Goal: Task Accomplishment & Management: Complete application form

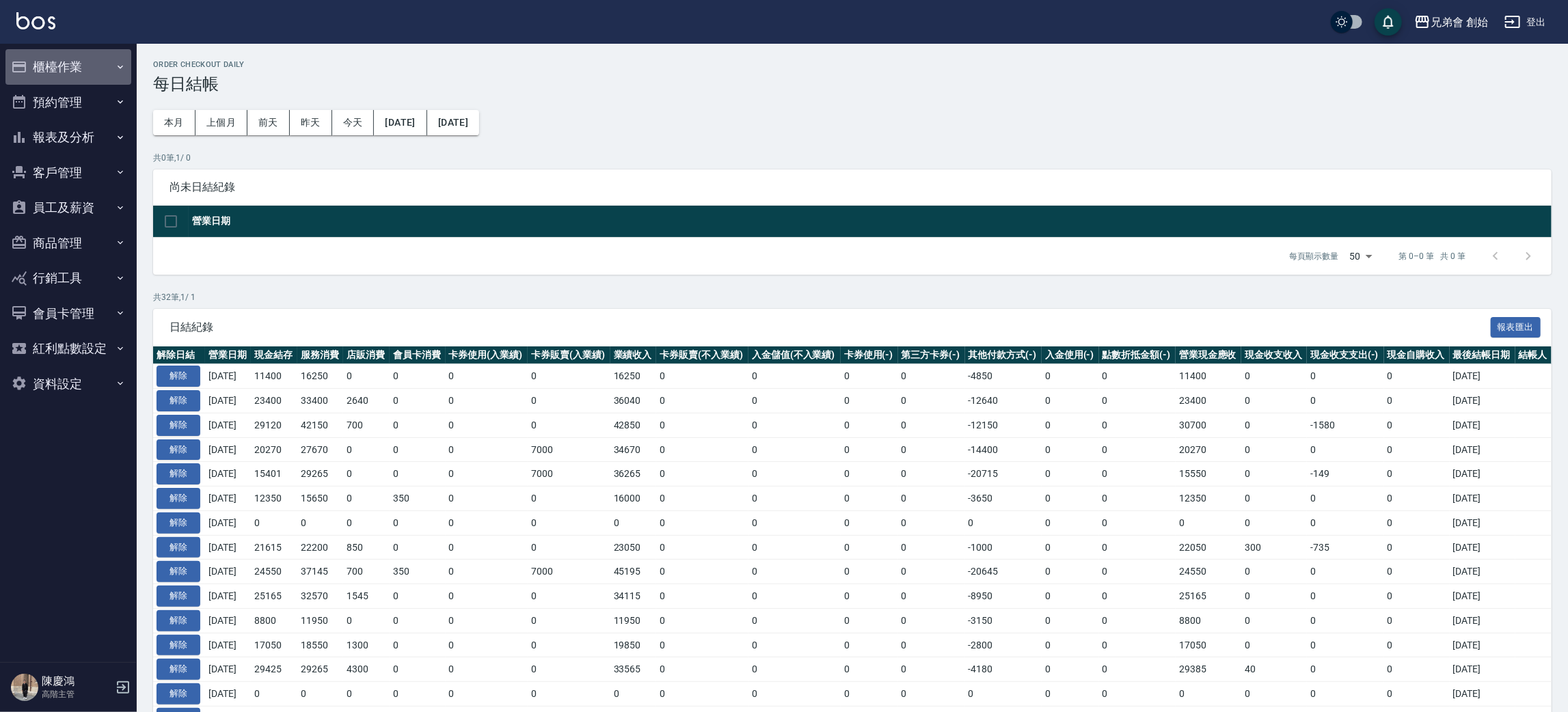
click at [93, 68] on button "櫃檯作業" at bounding box center [68, 67] width 126 height 35
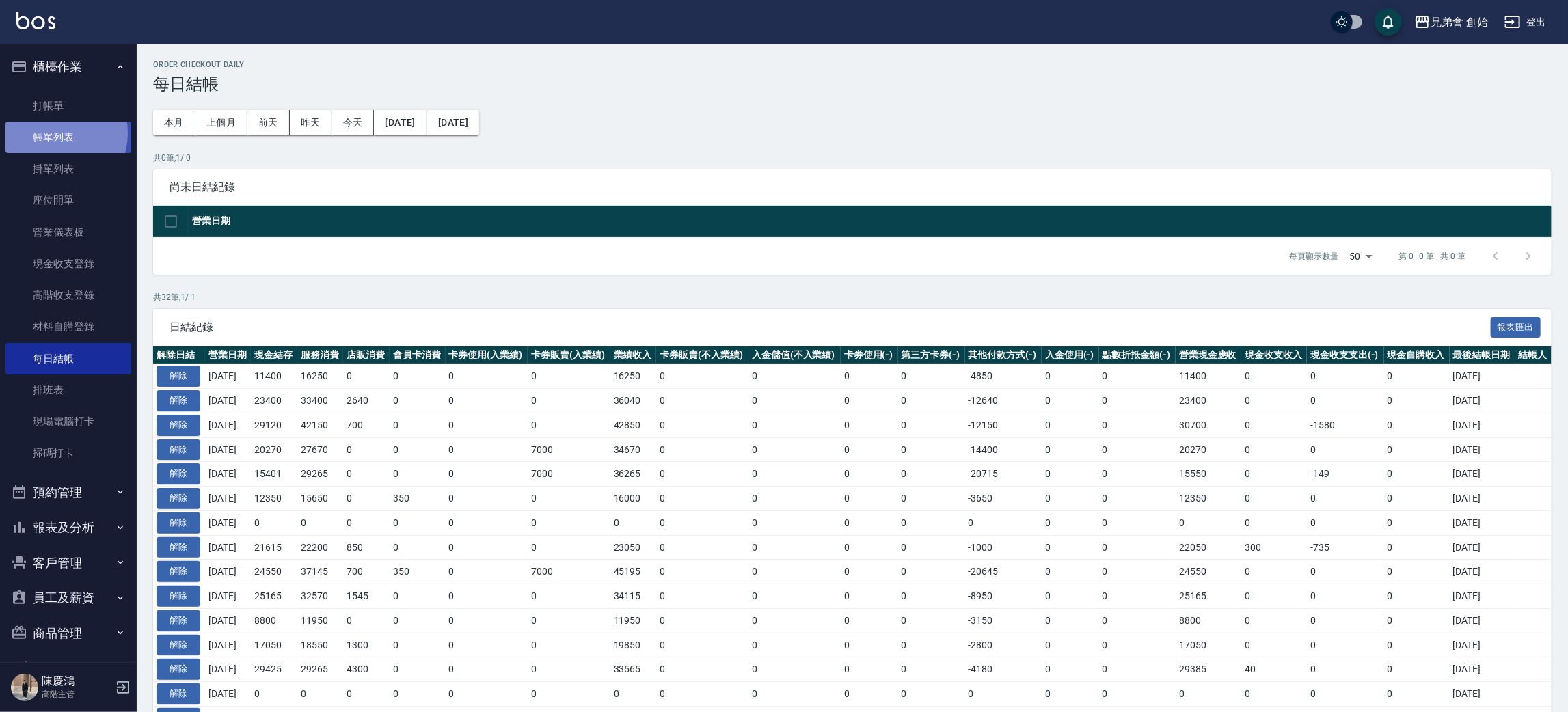
click at [54, 133] on link "帳單列表" at bounding box center [68, 137] width 126 height 31
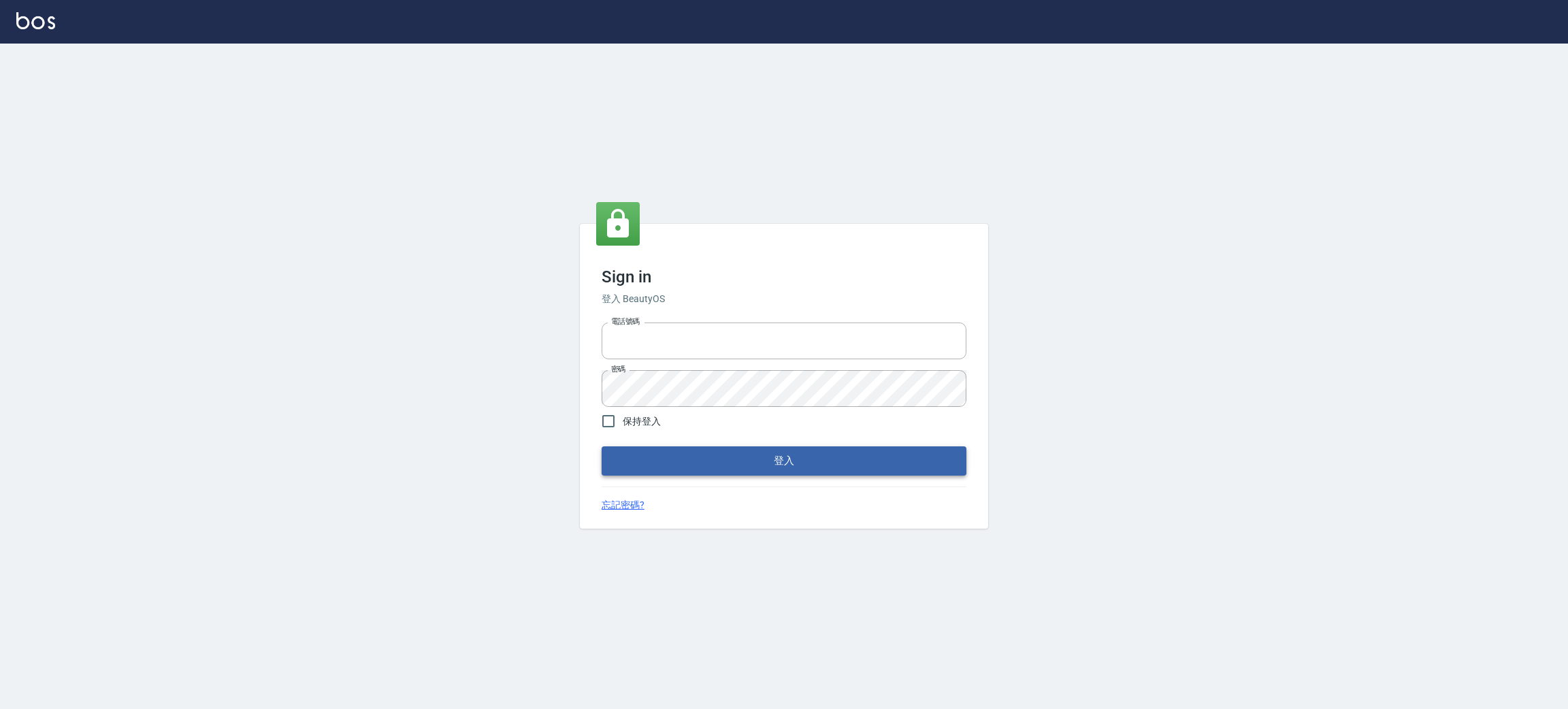
type input "0930609302"
click at [732, 457] on button "登入" at bounding box center [784, 460] width 365 height 29
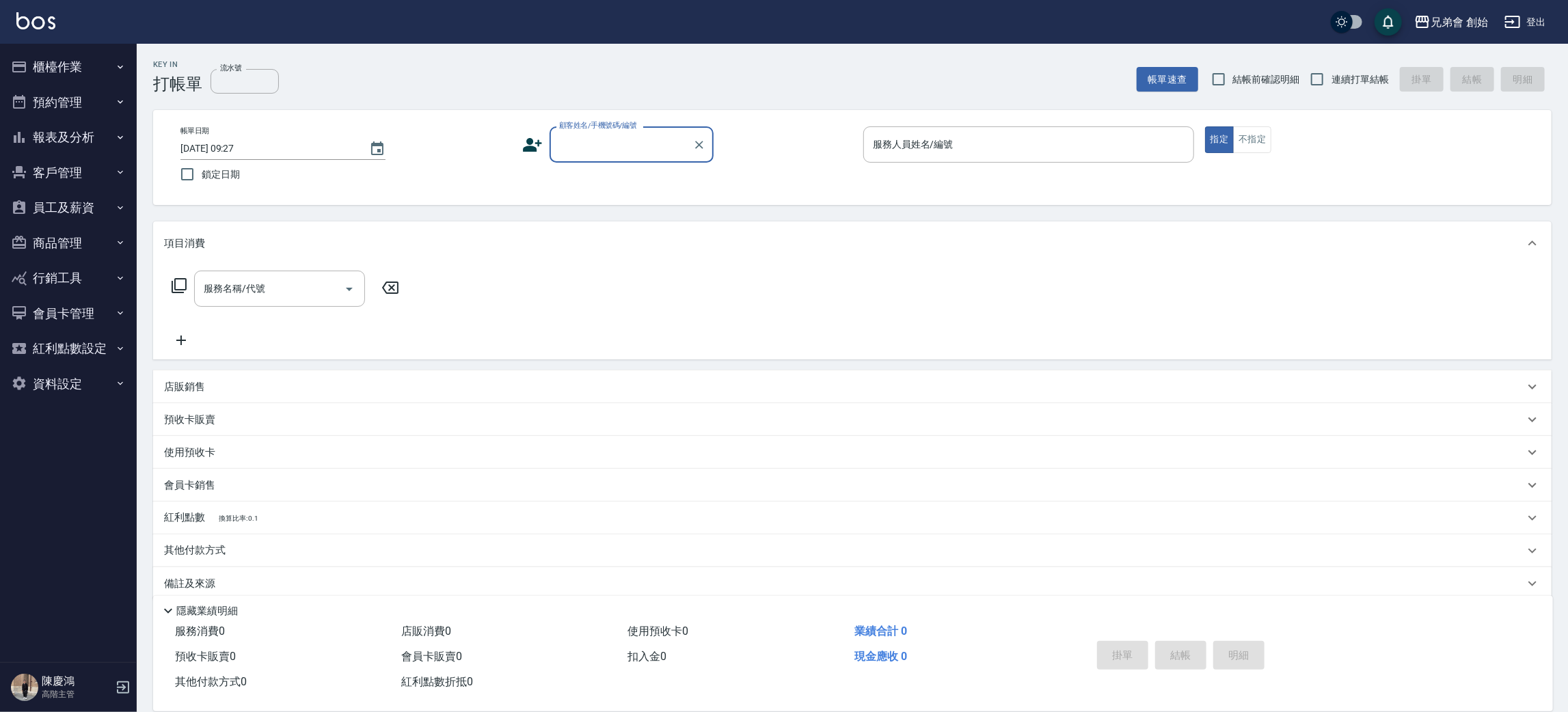
click at [112, 76] on button "櫃檯作業" at bounding box center [68, 67] width 126 height 35
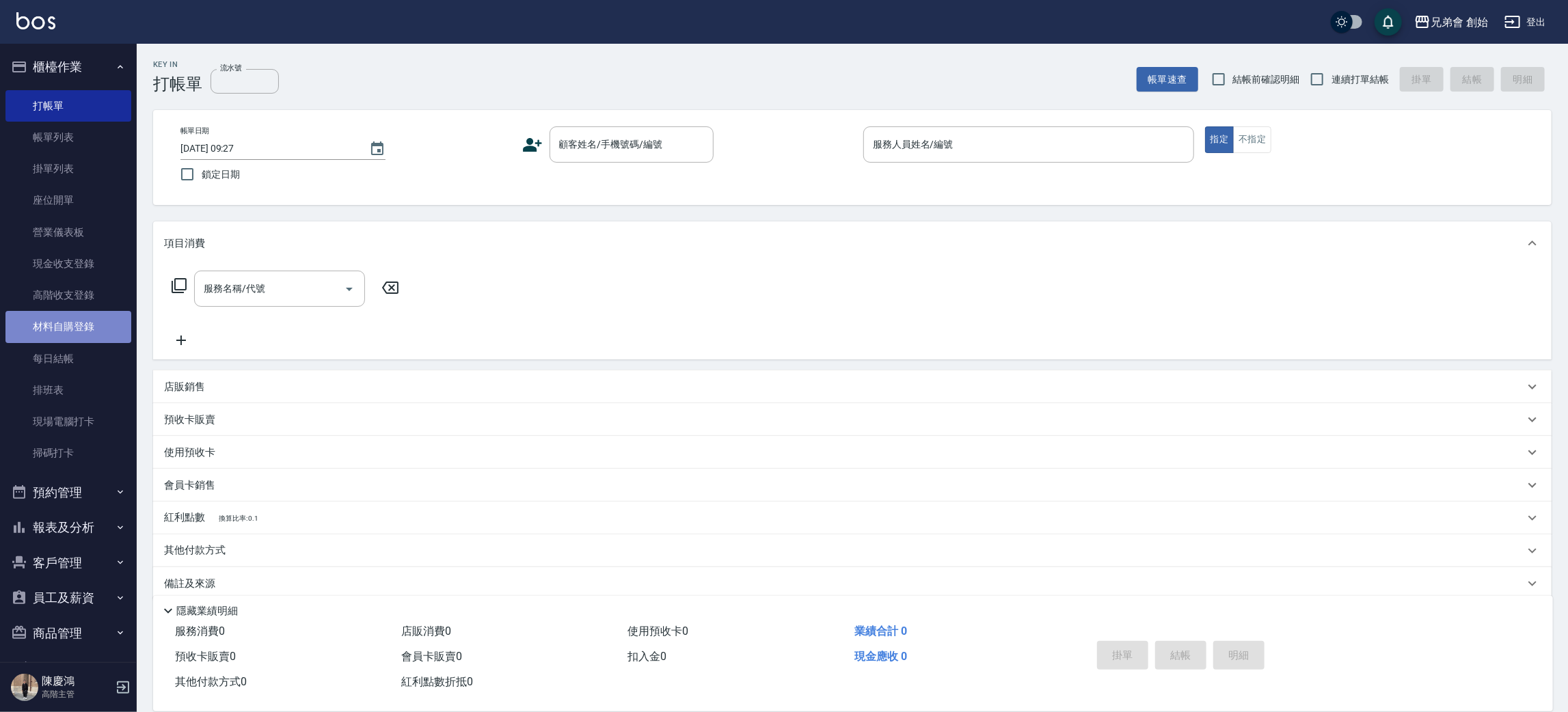
click at [82, 319] on link "材料自購登錄" at bounding box center [68, 327] width 126 height 31
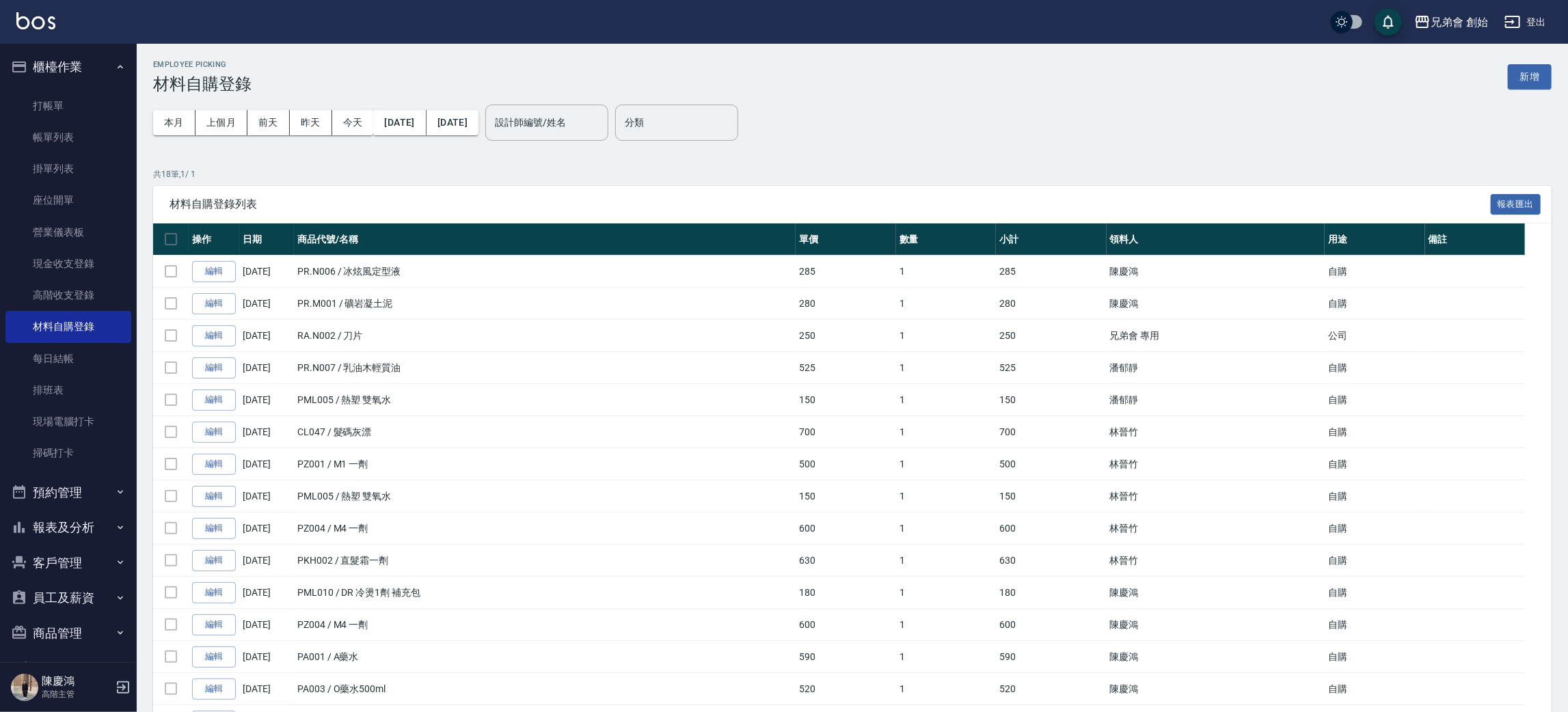
click at [1504, 85] on div "Employee Picking 材料自購登錄 新增" at bounding box center [852, 77] width 1398 height 34
click at [1520, 73] on button "新增" at bounding box center [1530, 77] width 44 height 25
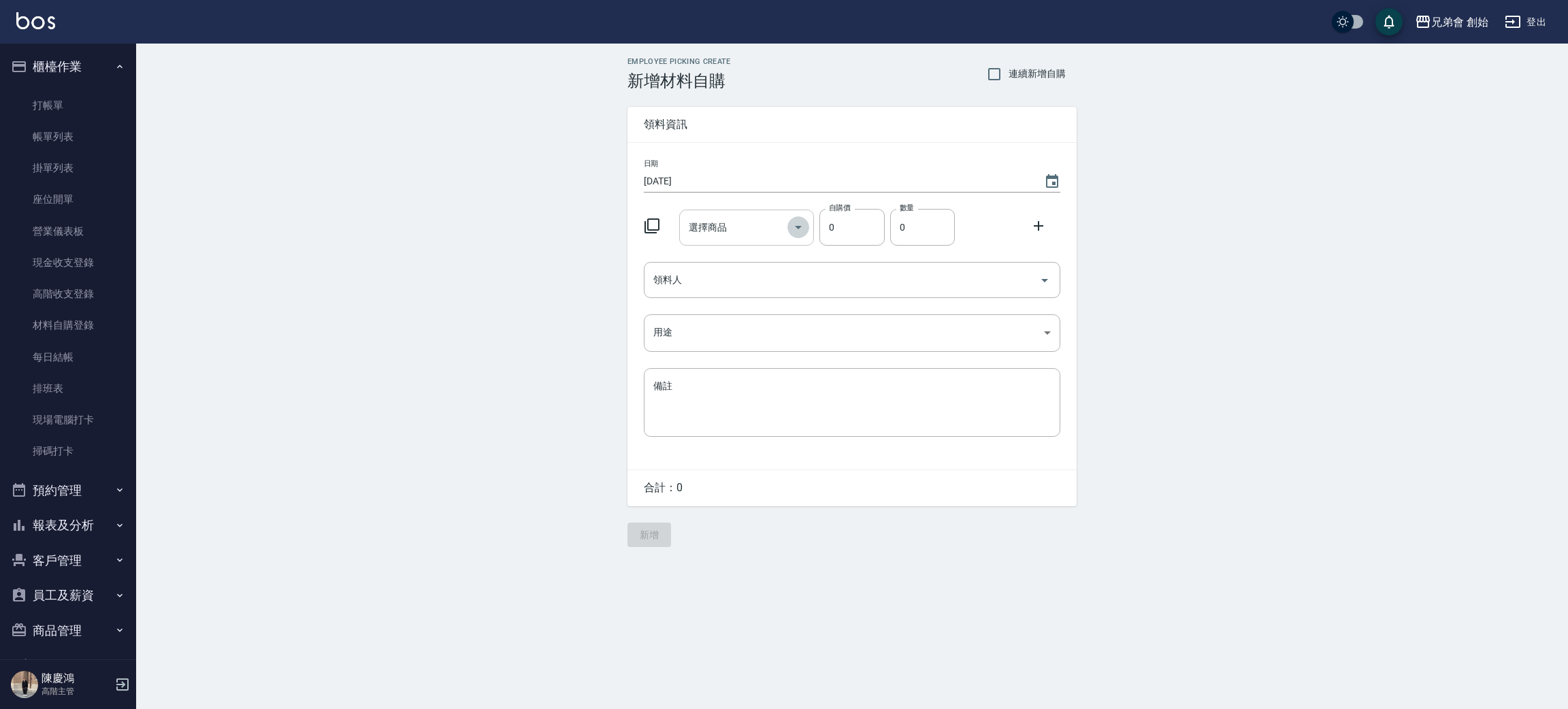
click at [794, 224] on icon "Open" at bounding box center [798, 227] width 16 height 16
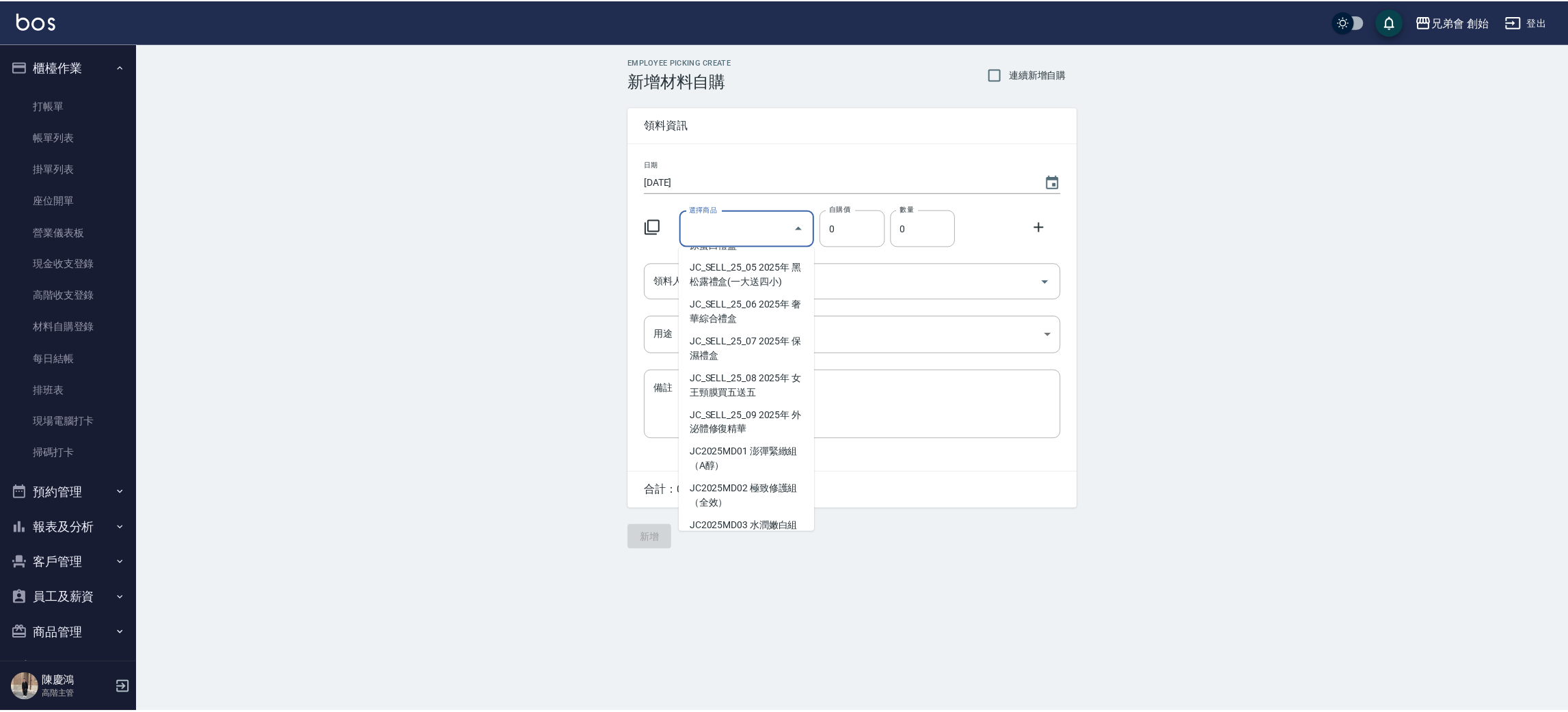
scroll to position [3485, 0]
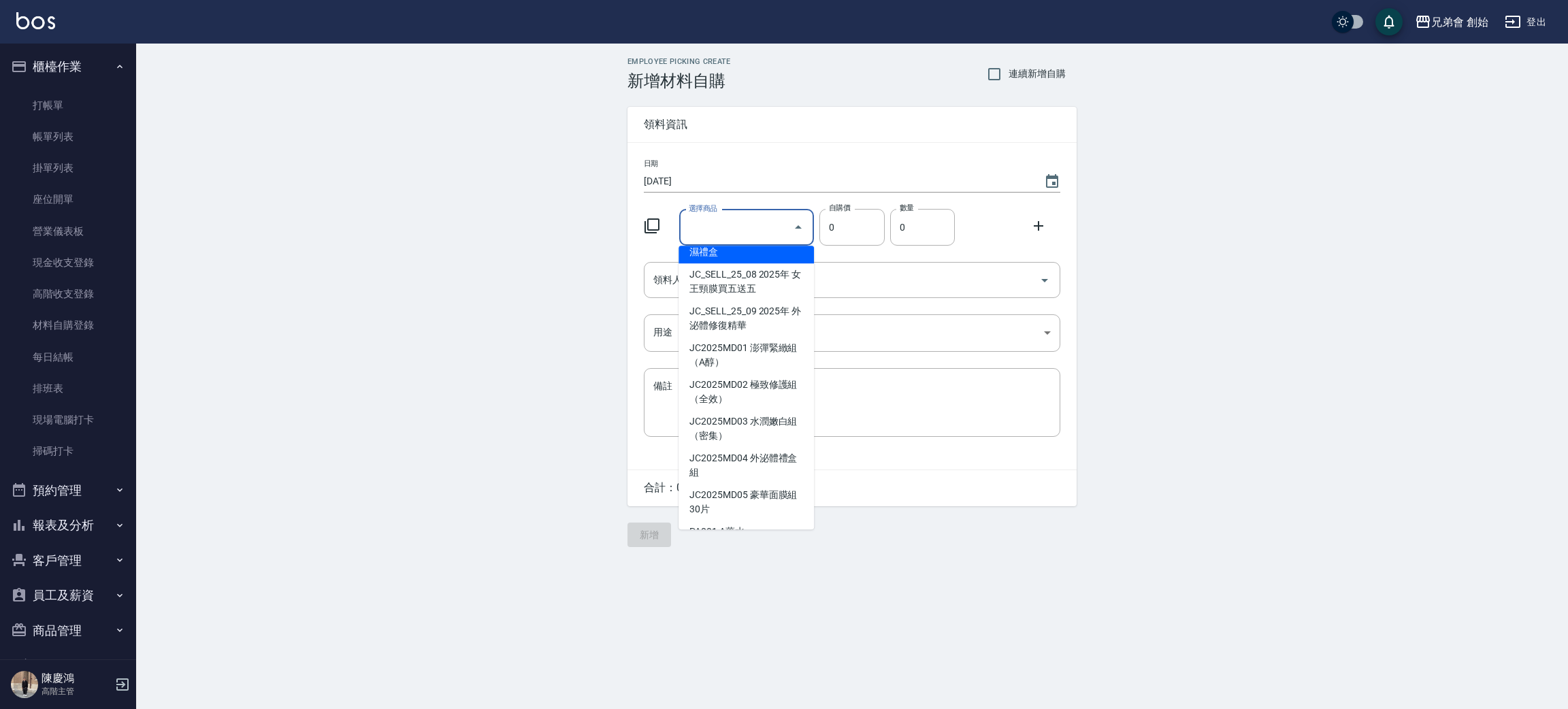
click at [750, 217] on input "選擇商品" at bounding box center [736, 227] width 102 height 23
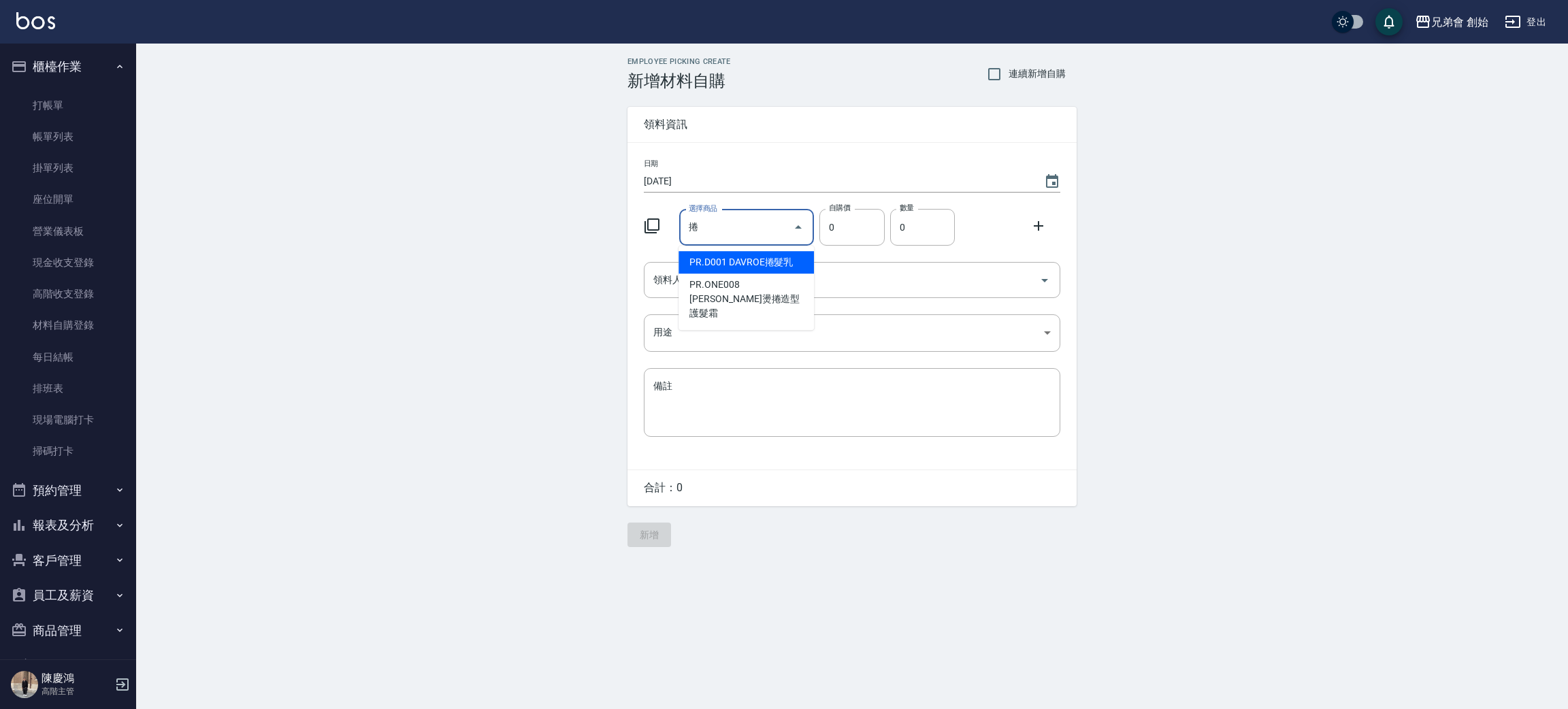
click at [770, 252] on li "PR.D001 DAVROE捲髮乳" at bounding box center [746, 262] width 135 height 23
type input "DAVROE捲髮乳"
type input "420"
type input "1"
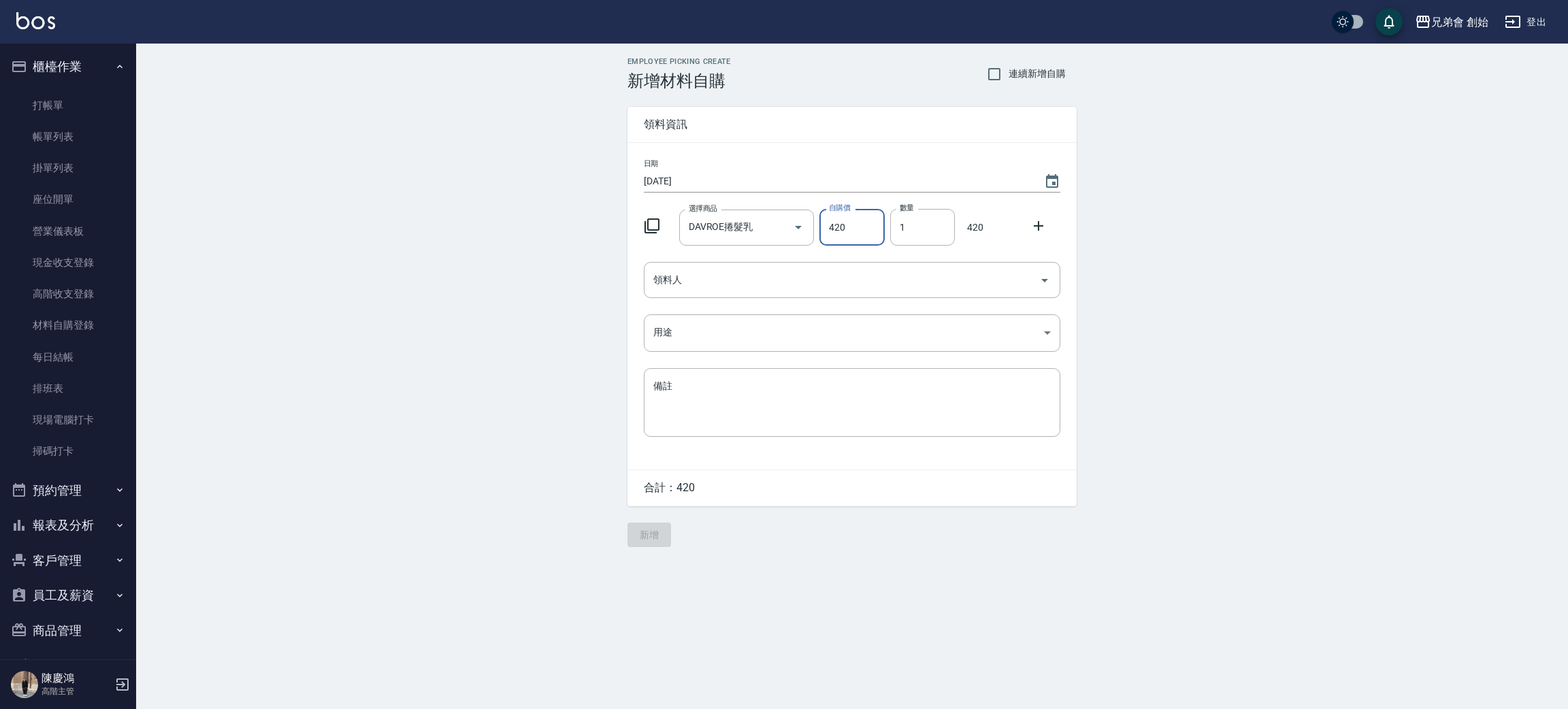
click at [868, 299] on div "日期 [DATE] 選擇商品 DAVROE捲髮乳 選擇商品 自購價 420 自購價 數量 1 數量 420 領料人 領料人 用途 ​ 用途 備註 x 備註" at bounding box center [852, 306] width 449 height 327
click at [853, 288] on input "領料人" at bounding box center [841, 280] width 384 height 23
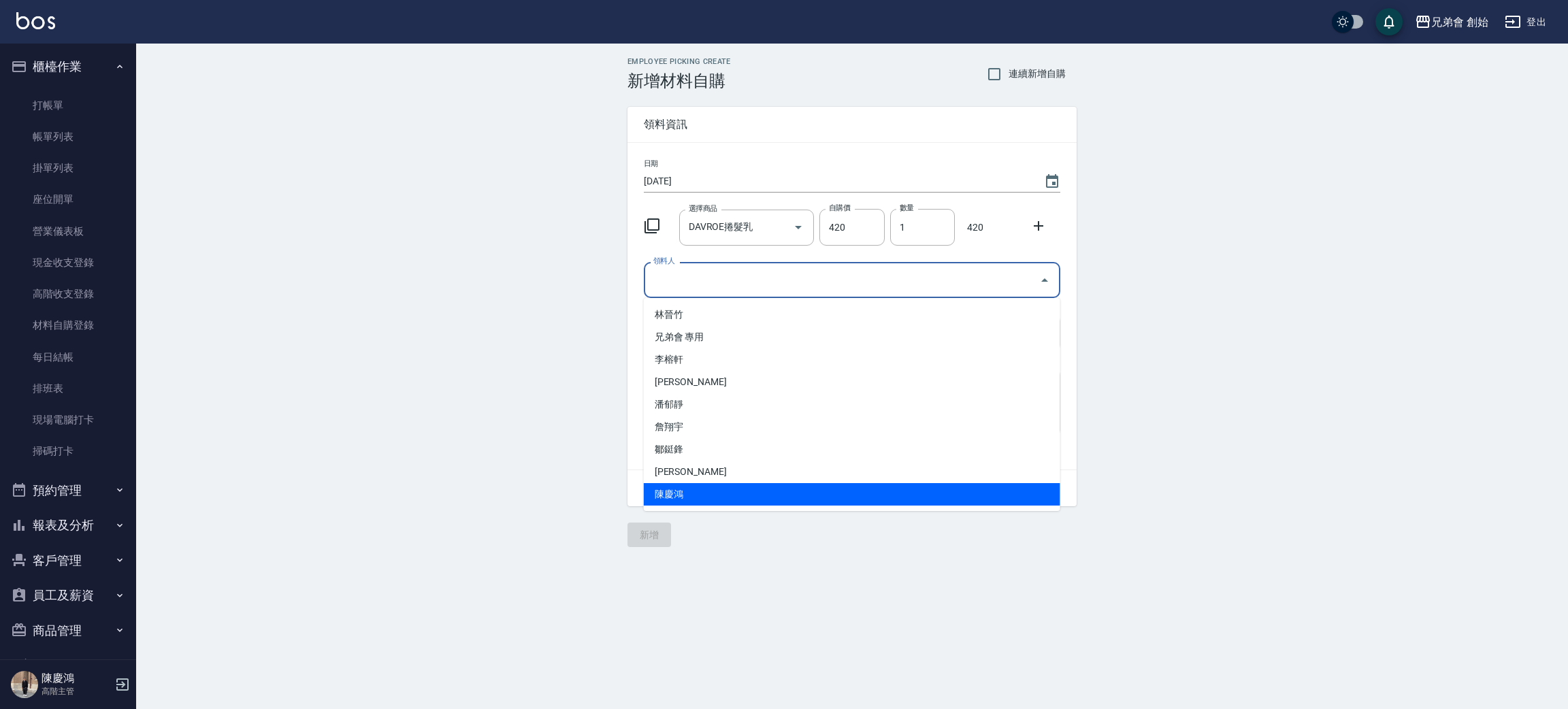
click at [707, 485] on li "陳慶鴻" at bounding box center [851, 494] width 417 height 23
type input "陳慶鴻"
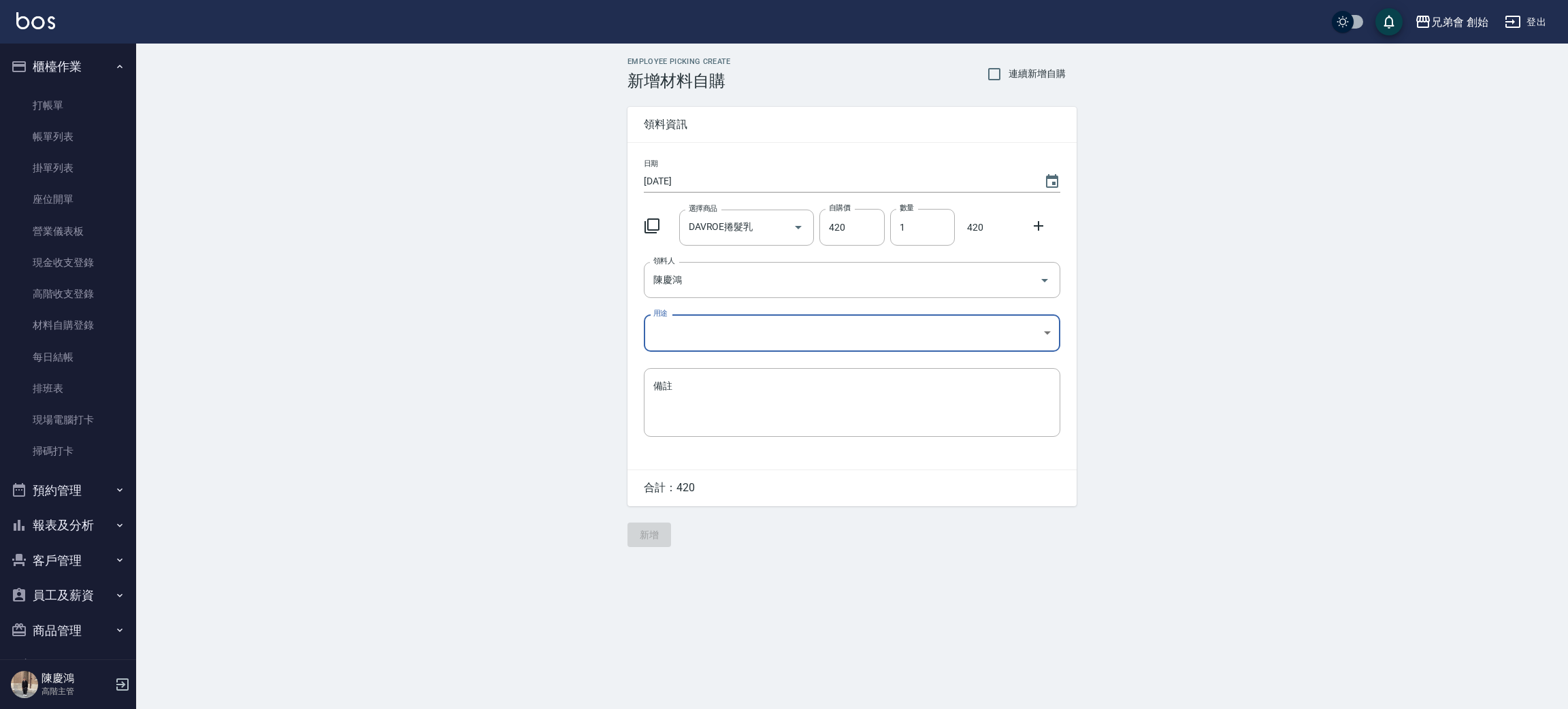
click at [696, 331] on body "兄弟會 創始 登出 櫃檯作業 打帳單 帳單列表 掛單列表 座位開單 營業儀表板 現金收支登錄 高階收支登錄 材料自購登錄 每日結帳 排班表 現場電腦打卡 掃碼…" at bounding box center [784, 354] width 1568 height 709
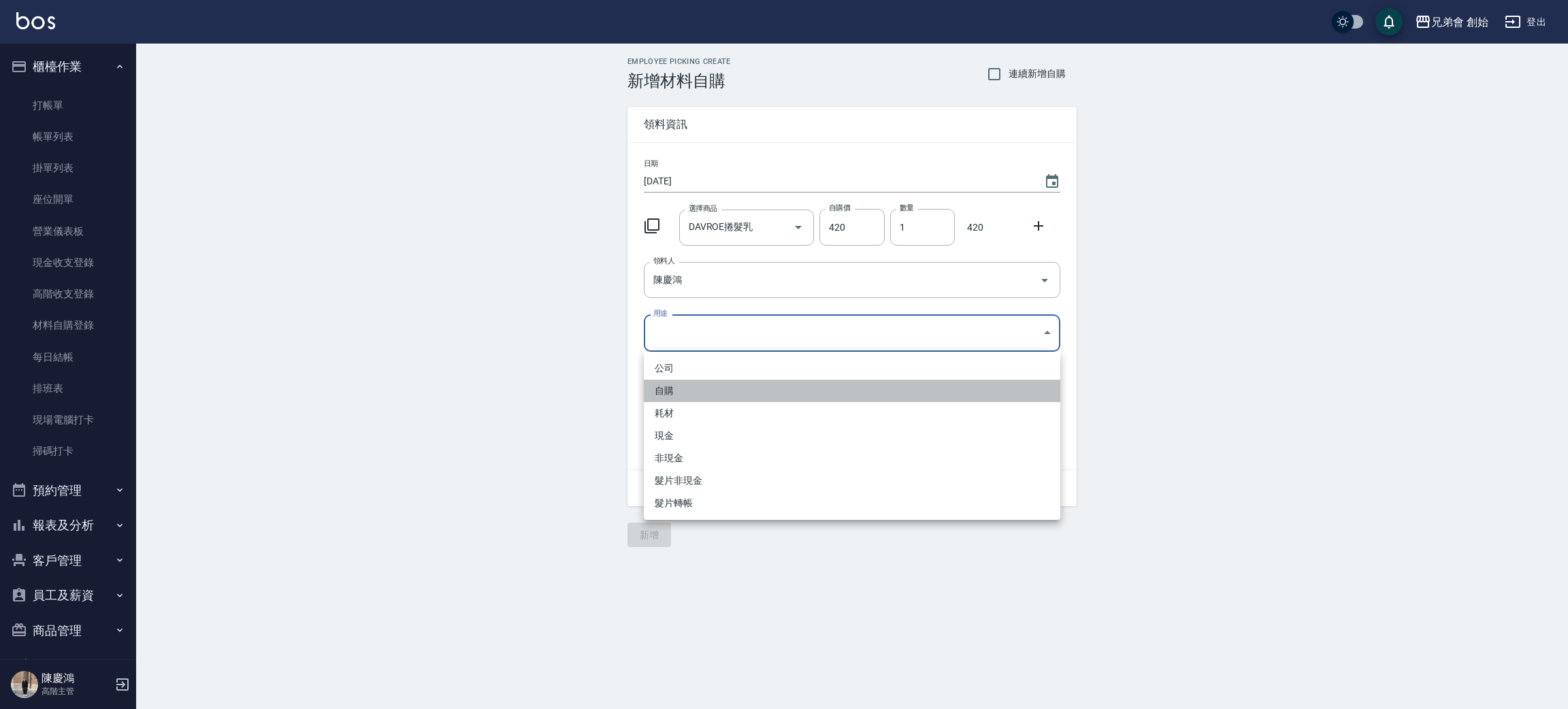
click at [703, 392] on li "自購" at bounding box center [851, 391] width 417 height 23
type input "自購"
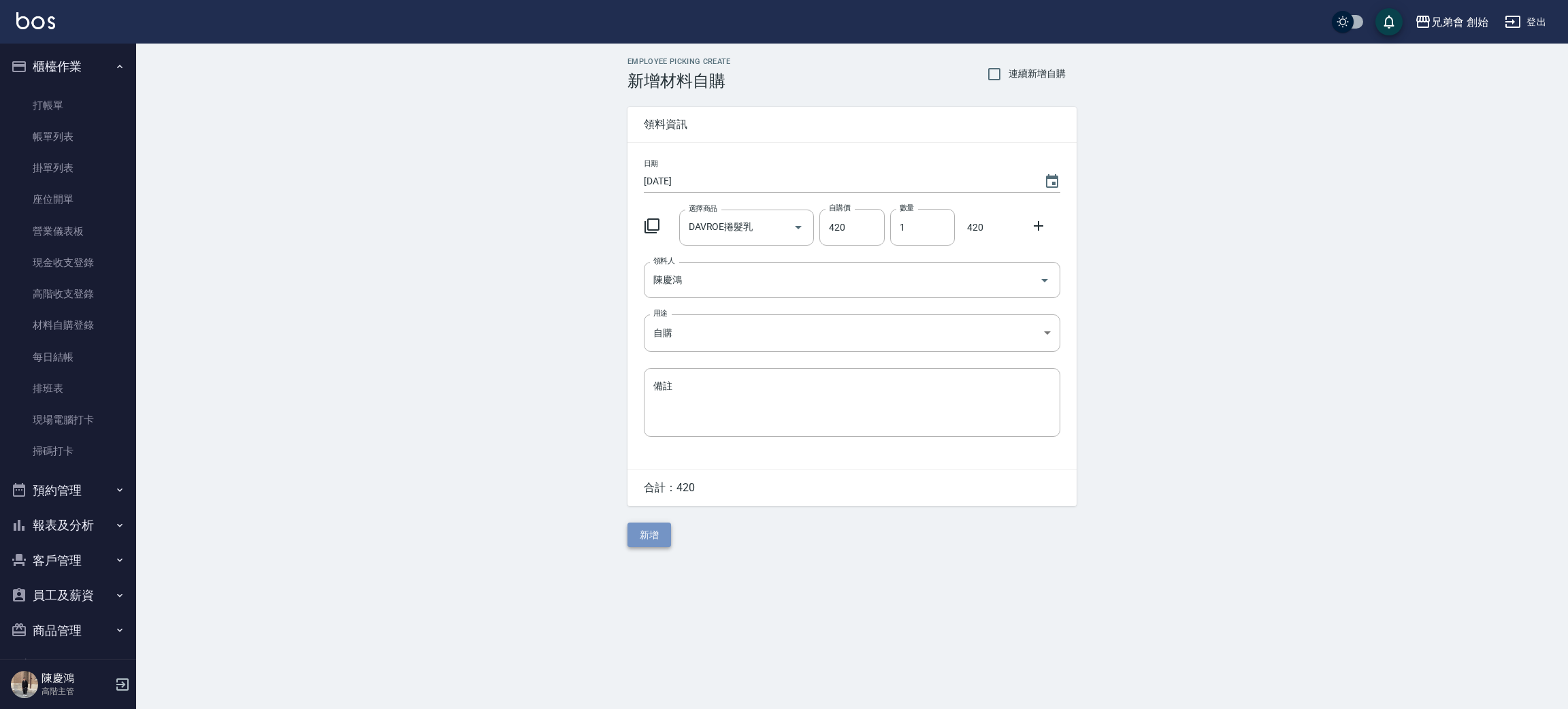
click at [652, 533] on button "新增" at bounding box center [650, 535] width 44 height 25
